Goal: Information Seeking & Learning: Learn about a topic

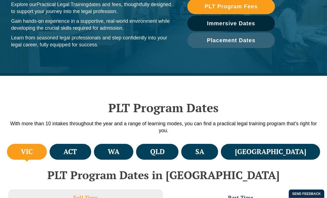
scroll to position [90, 0]
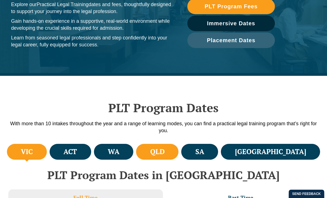
click at [165, 151] on h4 "QLD" at bounding box center [157, 151] width 14 height 9
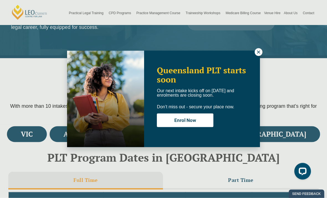
scroll to position [102, 0]
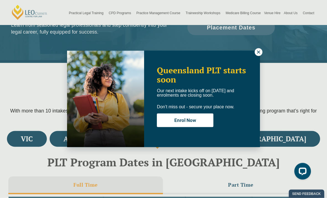
click at [259, 53] on icon at bounding box center [258, 52] width 5 height 5
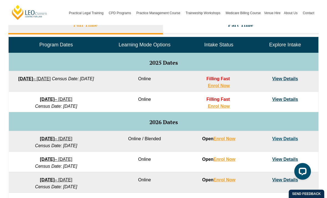
scroll to position [269, 0]
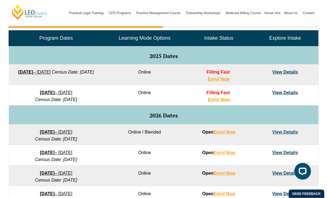
click at [287, 73] on link "View Details" at bounding box center [285, 72] width 26 height 5
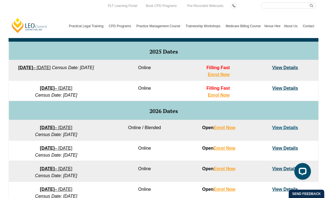
scroll to position [287, 0]
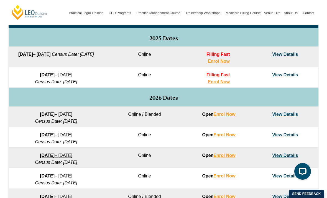
click at [287, 55] on link "View Details" at bounding box center [285, 54] width 26 height 5
click at [292, 75] on link "View Details" at bounding box center [285, 74] width 26 height 5
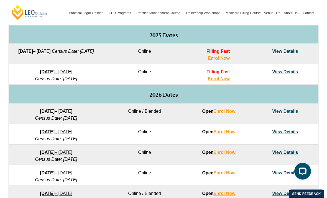
scroll to position [289, 0]
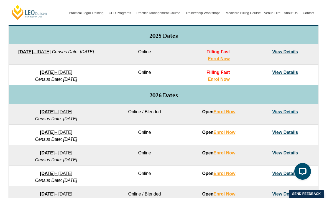
click at [291, 112] on link "View Details" at bounding box center [285, 111] width 26 height 5
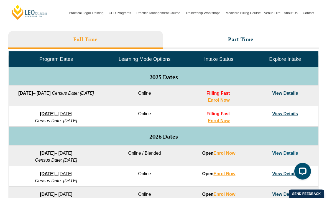
scroll to position [237, 0]
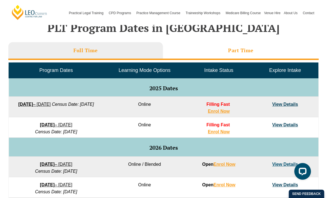
click at [249, 52] on h3 "Part Time" at bounding box center [241, 50] width 26 height 6
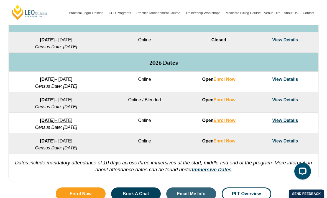
scroll to position [302, 0]
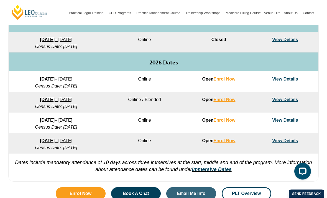
click at [297, 84] on td "View Details" at bounding box center [285, 82] width 66 height 21
click at [292, 80] on link "View Details" at bounding box center [285, 79] width 26 height 5
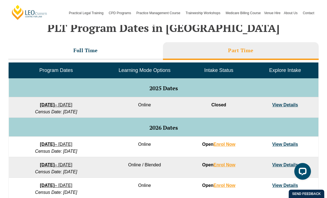
scroll to position [237, 0]
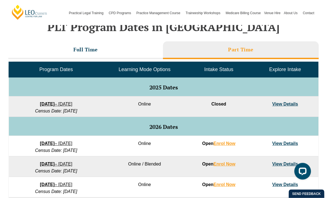
click at [290, 102] on link "View Details" at bounding box center [285, 104] width 26 height 5
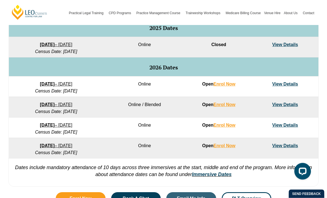
scroll to position [297, 0]
click at [287, 86] on link "View Details" at bounding box center [285, 84] width 26 height 5
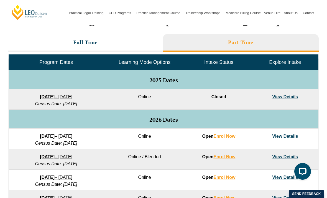
scroll to position [240, 0]
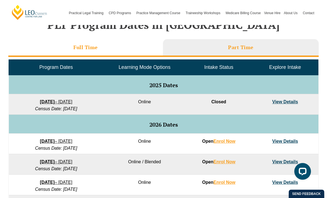
click at [66, 47] on li "Full Time" at bounding box center [85, 48] width 155 height 18
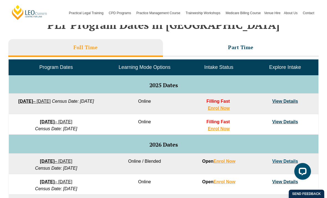
click at [286, 106] on td "View Details" at bounding box center [285, 103] width 66 height 21
click at [284, 103] on link "View Details" at bounding box center [285, 101] width 26 height 5
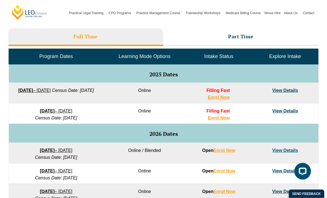
scroll to position [235, 0]
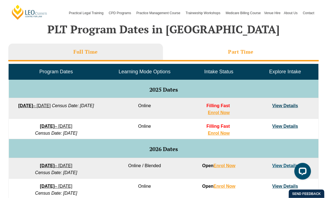
click at [246, 54] on h3 "Part Time" at bounding box center [241, 52] width 26 height 6
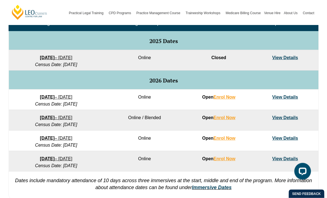
scroll to position [284, 0]
click at [282, 99] on link "View Details" at bounding box center [285, 97] width 26 height 5
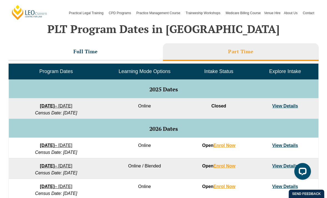
scroll to position [241, 0]
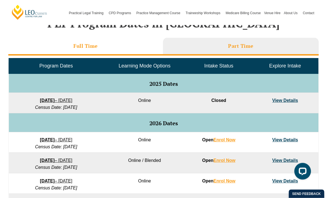
click at [78, 50] on li "Full Time" at bounding box center [85, 47] width 155 height 18
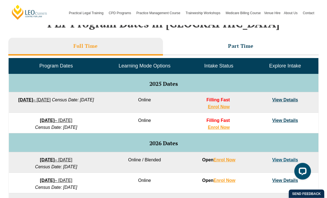
scroll to position [241, 0]
click at [288, 102] on link "View Details" at bounding box center [285, 99] width 26 height 5
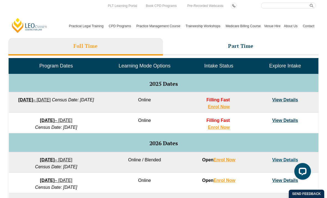
scroll to position [259, 0]
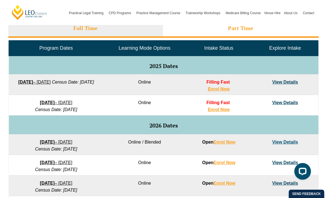
click at [246, 29] on h3 "Part Time" at bounding box center [241, 28] width 26 height 6
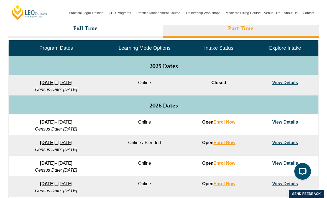
click at [286, 85] on link "View Details" at bounding box center [285, 82] width 26 height 5
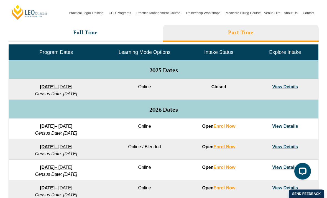
scroll to position [254, 0]
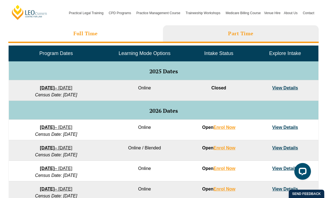
click at [70, 32] on li "Full Time" at bounding box center [85, 34] width 155 height 18
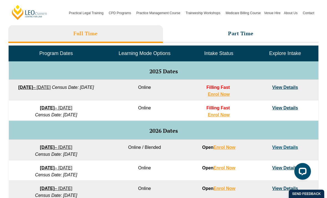
click at [287, 108] on link "View Details" at bounding box center [285, 107] width 26 height 5
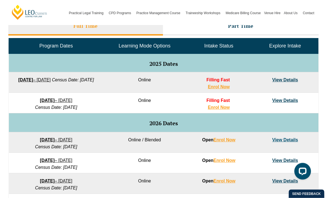
scroll to position [261, 0]
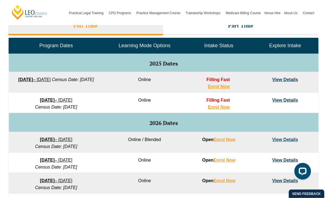
click at [292, 78] on link "View Details" at bounding box center [285, 79] width 26 height 5
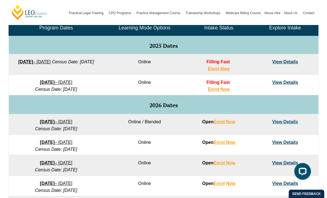
click at [286, 82] on link "View Details" at bounding box center [285, 82] width 26 height 5
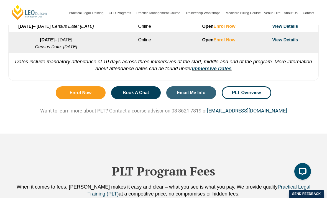
scroll to position [477, 0]
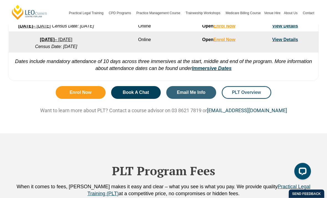
click at [253, 95] on span "PLT Overview" at bounding box center [246, 92] width 29 height 4
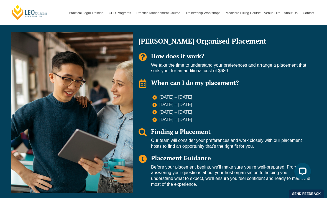
scroll to position [402, 0]
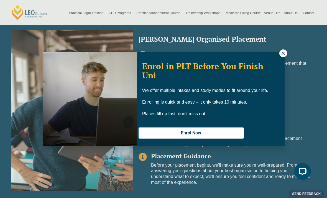
click at [284, 53] on icon at bounding box center [283, 53] width 3 height 3
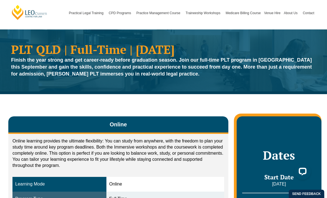
scroll to position [0, 0]
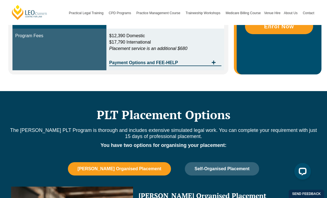
scroll to position [233, 0]
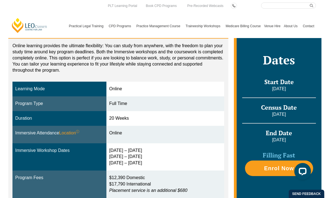
scroll to position [100, 0]
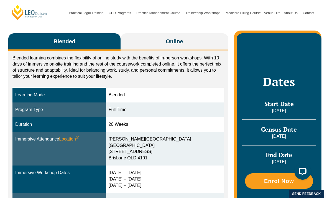
scroll to position [92, 0]
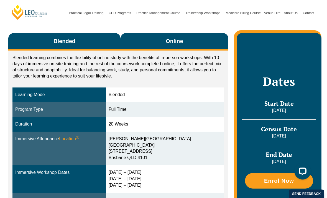
click at [182, 40] on span "Online" at bounding box center [174, 41] width 17 height 8
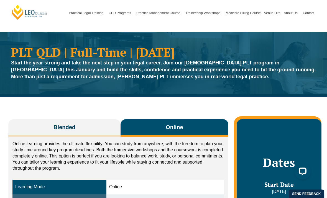
scroll to position [0, 0]
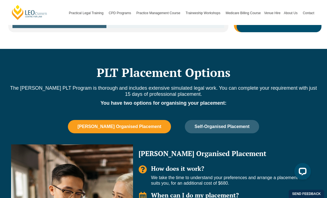
scroll to position [280, 0]
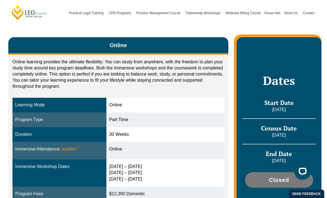
scroll to position [96, 0]
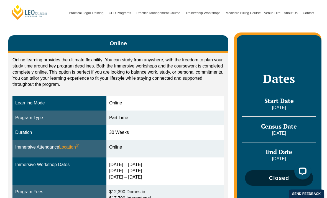
click at [276, 175] on span "Closed" at bounding box center [279, 178] width 20 height 6
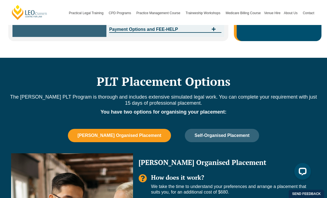
scroll to position [285, 0]
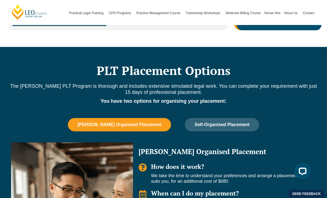
scroll to position [285, 0]
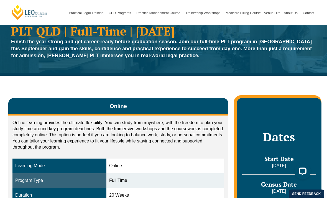
scroll to position [26, 0]
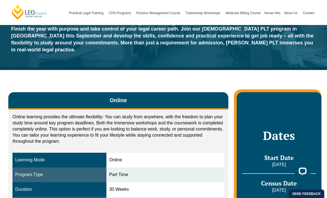
scroll to position [37, 0]
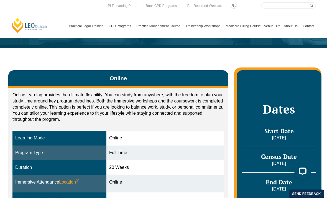
scroll to position [49, 0]
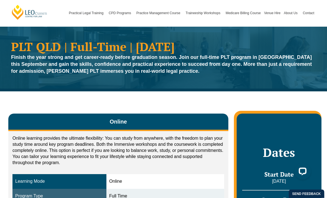
scroll to position [8, 0]
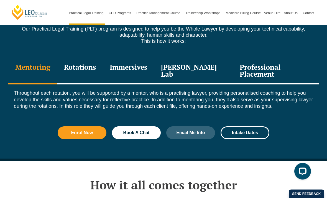
scroll to position [777, 0]
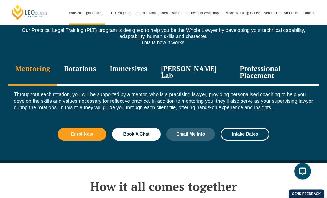
click at [135, 60] on div "Immersives" at bounding box center [128, 73] width 51 height 26
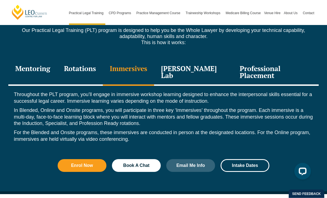
scroll to position [777, 0]
click at [84, 59] on div "Rotations" at bounding box center [80, 72] width 46 height 26
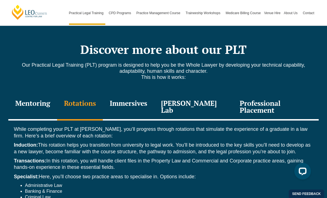
scroll to position [743, 0]
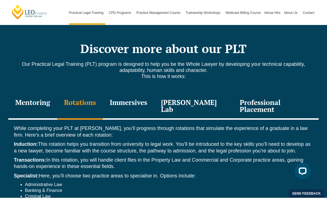
click at [268, 93] on div "Professional Placement" at bounding box center [276, 106] width 86 height 26
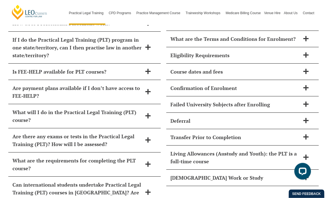
scroll to position [2430, 0]
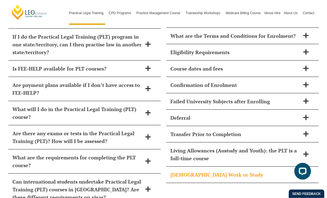
click at [300, 171] on h2 "Part-Time Work or Study" at bounding box center [236, 175] width 130 height 8
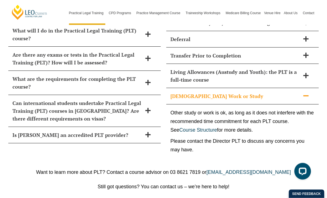
scroll to position [2509, 0]
click at [203, 127] on link "Course Structure" at bounding box center [199, 130] width 38 height 6
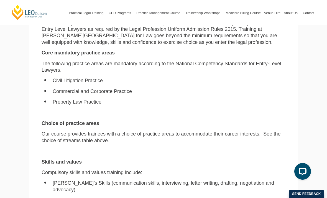
scroll to position [1463, 0]
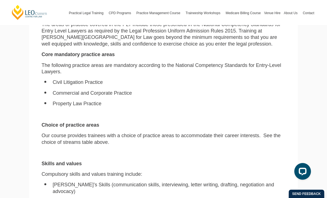
click at [287, 86] on div "The areas of practice covered in the PLT include those prescribed in the Nation…" at bounding box center [163, 139] width 252 height 237
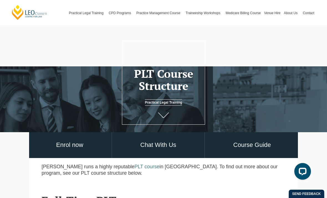
scroll to position [0, 0]
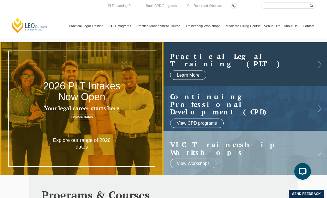
click at [317, 67] on link at bounding box center [246, 64] width 164 height 44
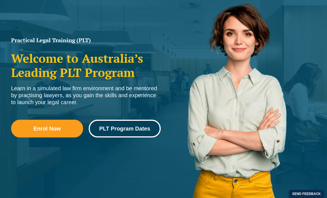
click at [145, 127] on span "PLT Program Dates" at bounding box center [124, 129] width 51 height 6
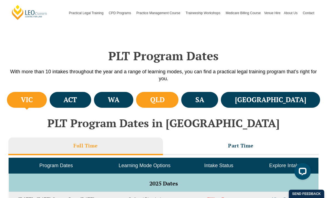
click at [179, 93] on li "QLD" at bounding box center [157, 100] width 42 height 16
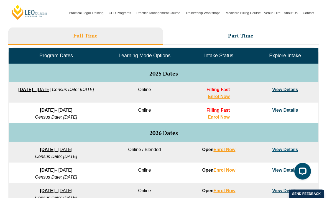
scroll to position [251, 0]
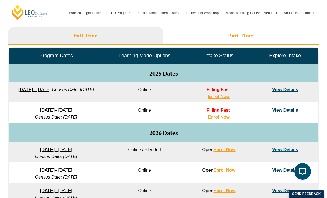
click at [241, 39] on h3 "Part Time" at bounding box center [241, 35] width 26 height 6
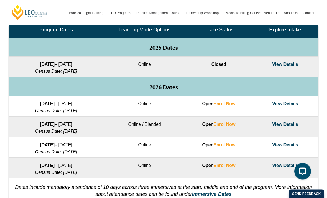
scroll to position [277, 0]
click at [286, 105] on link "View Details" at bounding box center [285, 103] width 26 height 5
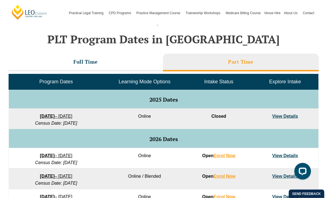
scroll to position [219, 0]
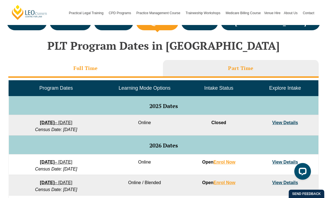
click at [82, 70] on h3 "Full Time" at bounding box center [86, 68] width 24 height 6
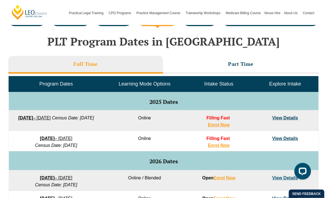
scroll to position [223, 0]
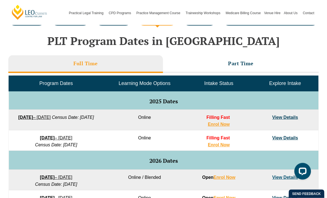
click at [291, 139] on link "View Details" at bounding box center [285, 138] width 26 height 5
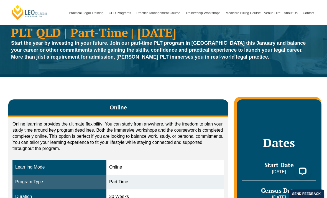
scroll to position [21, 0]
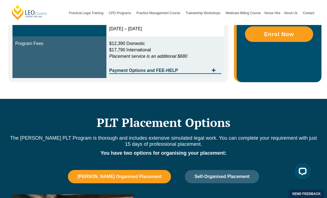
scroll to position [237, 0]
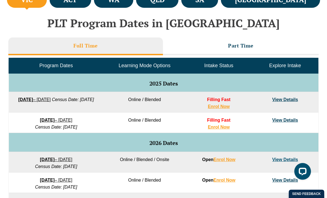
click at [286, 101] on link "View Details" at bounding box center [285, 99] width 26 height 5
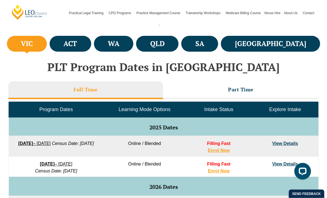
scroll to position [196, 0]
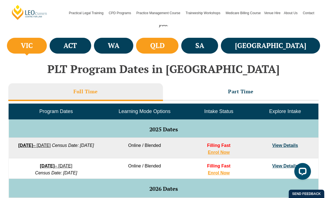
click at [165, 44] on h4 "QLD" at bounding box center [157, 45] width 14 height 9
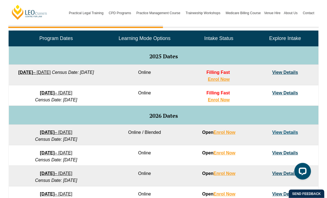
scroll to position [268, 0]
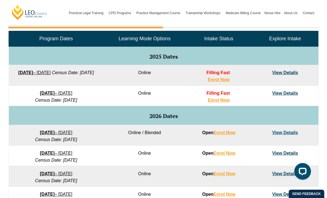
click at [289, 72] on link "View Details" at bounding box center [285, 72] width 26 height 5
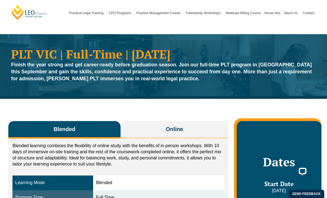
scroll to position [3, 0]
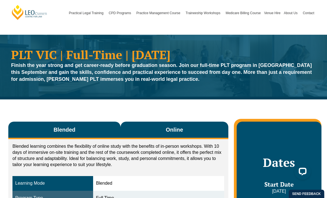
click at [179, 128] on span "Online" at bounding box center [174, 130] width 17 height 8
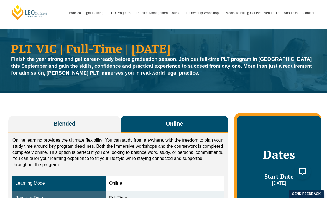
scroll to position [0, 0]
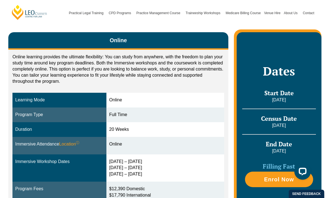
scroll to position [87, 0]
